Goal: Go to known website: Access a specific website the user already knows

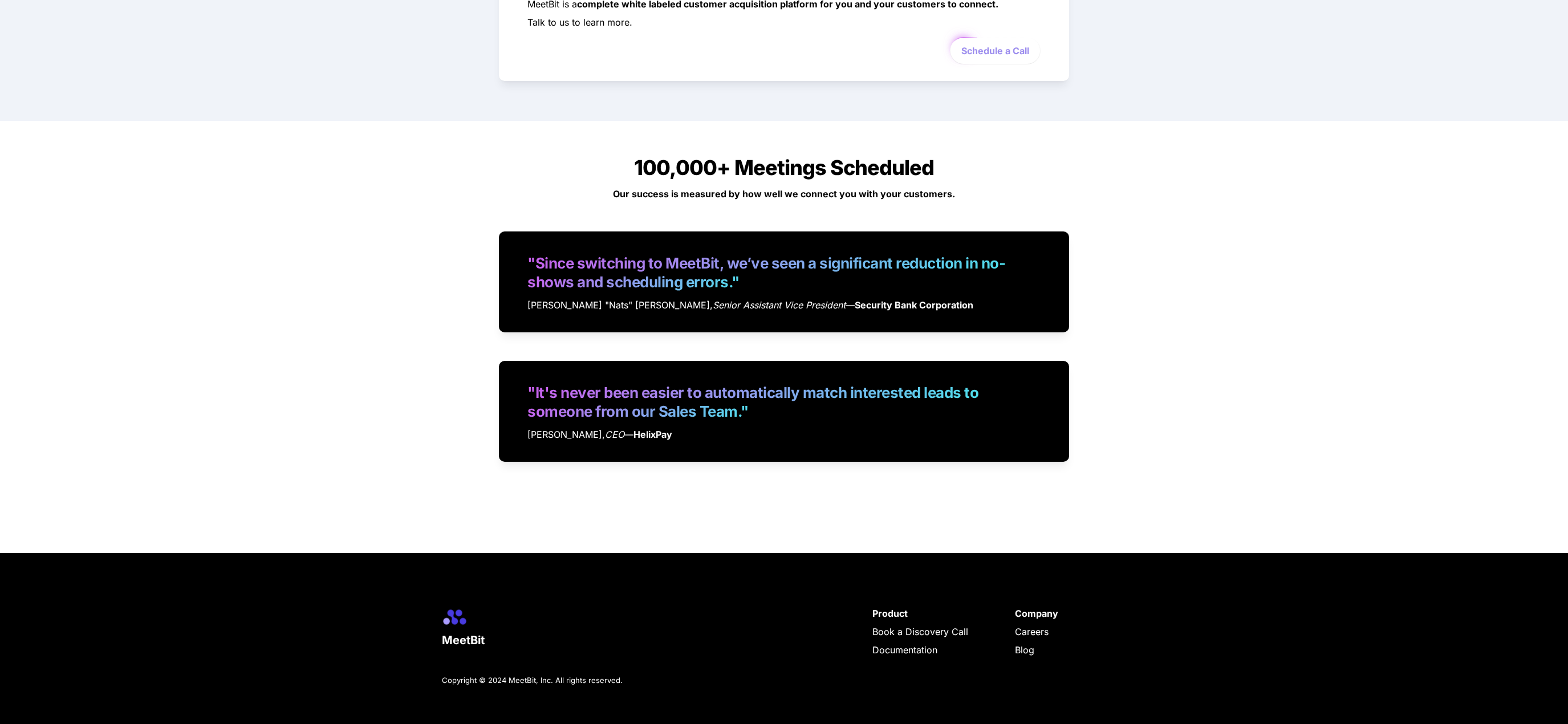
scroll to position [2285, 0]
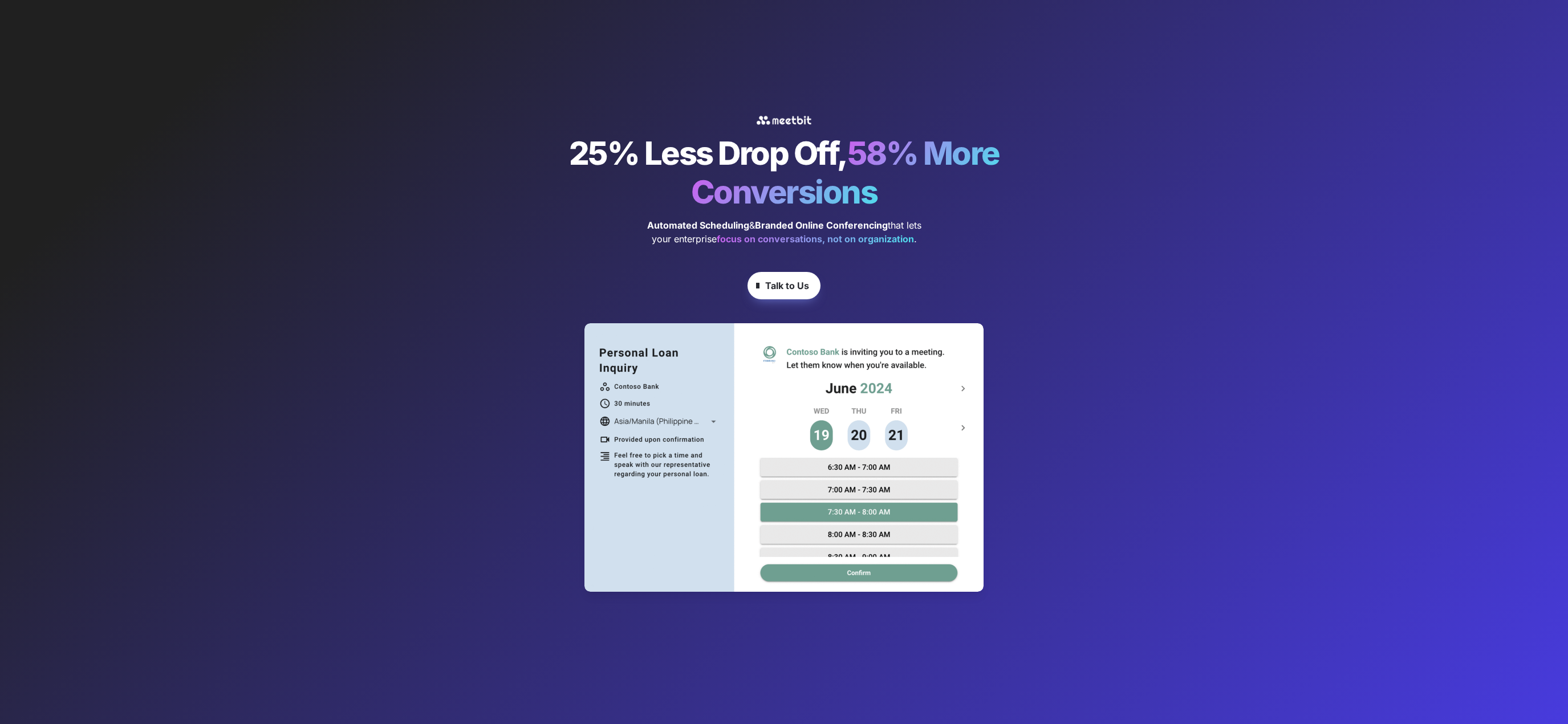
click at [966, 388] on div at bounding box center [784, 457] width 399 height 268
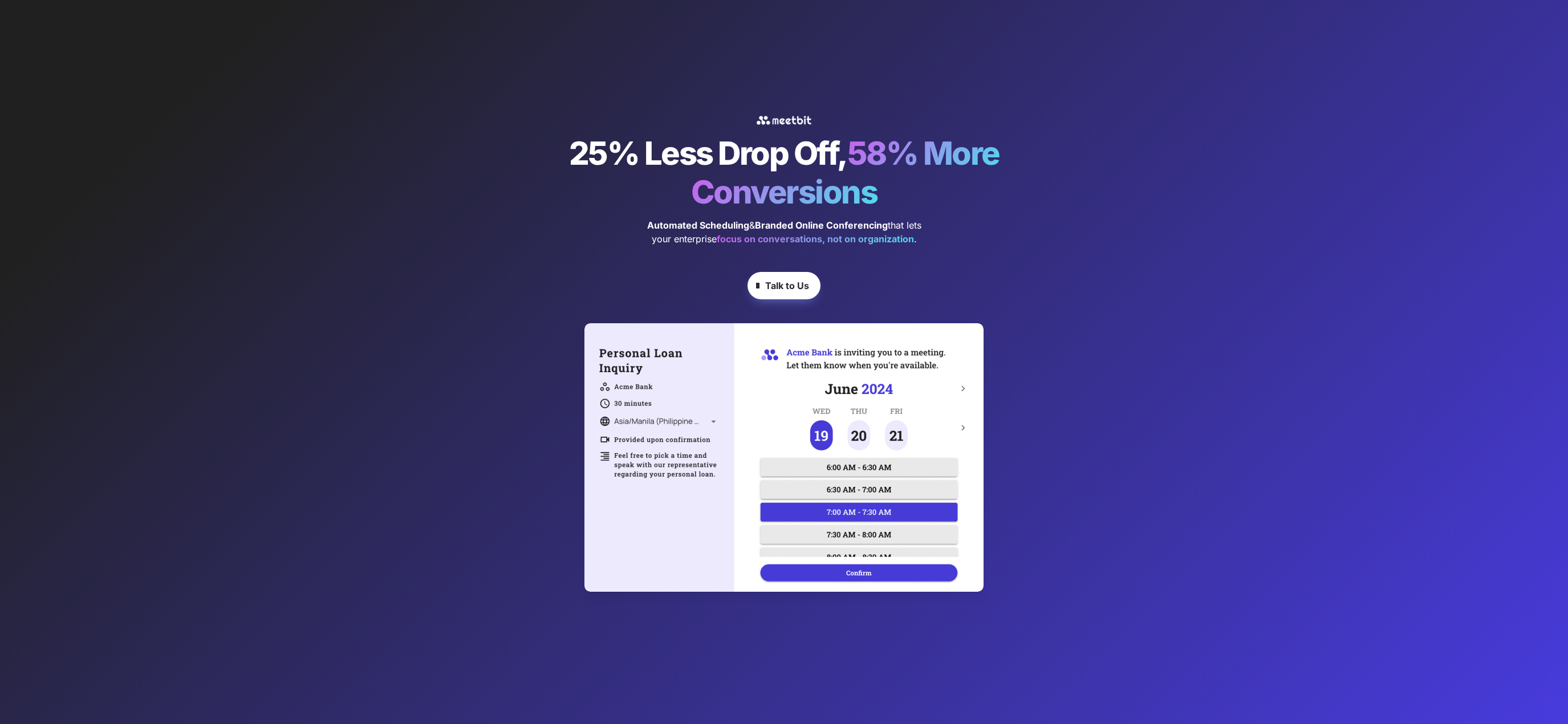
click at [966, 388] on div at bounding box center [784, 457] width 399 height 268
